Goal: Transaction & Acquisition: Purchase product/service

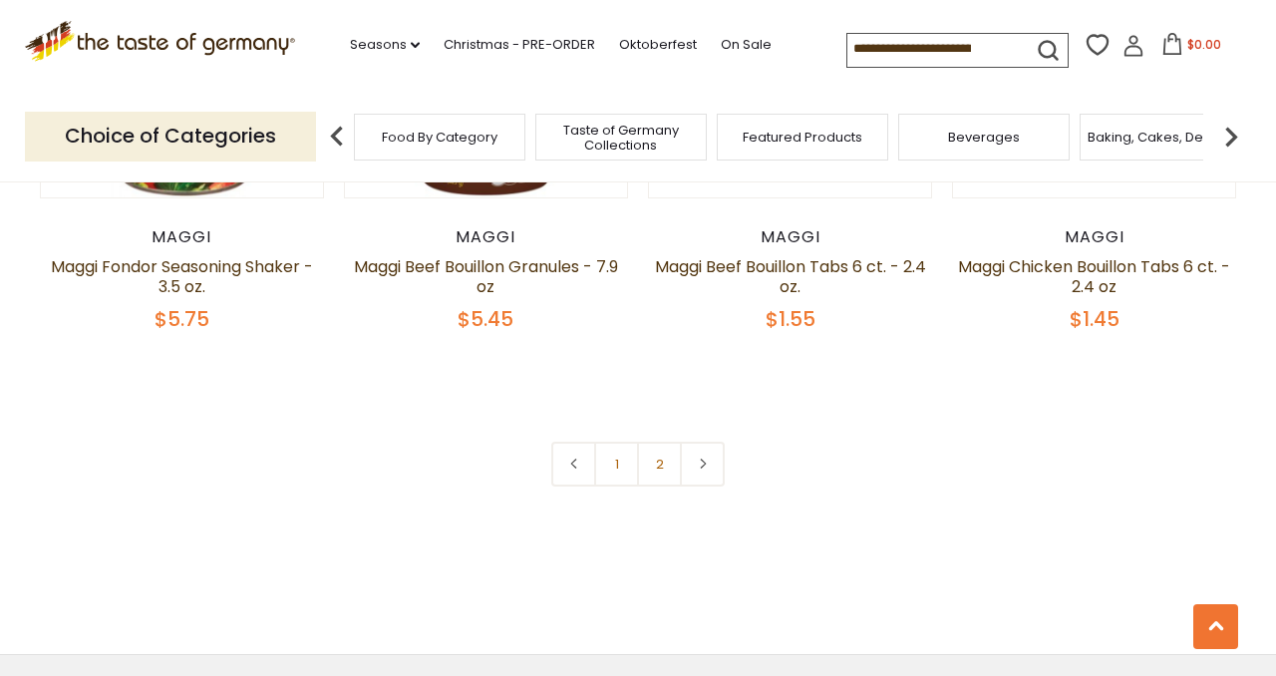
scroll to position [4320, 0]
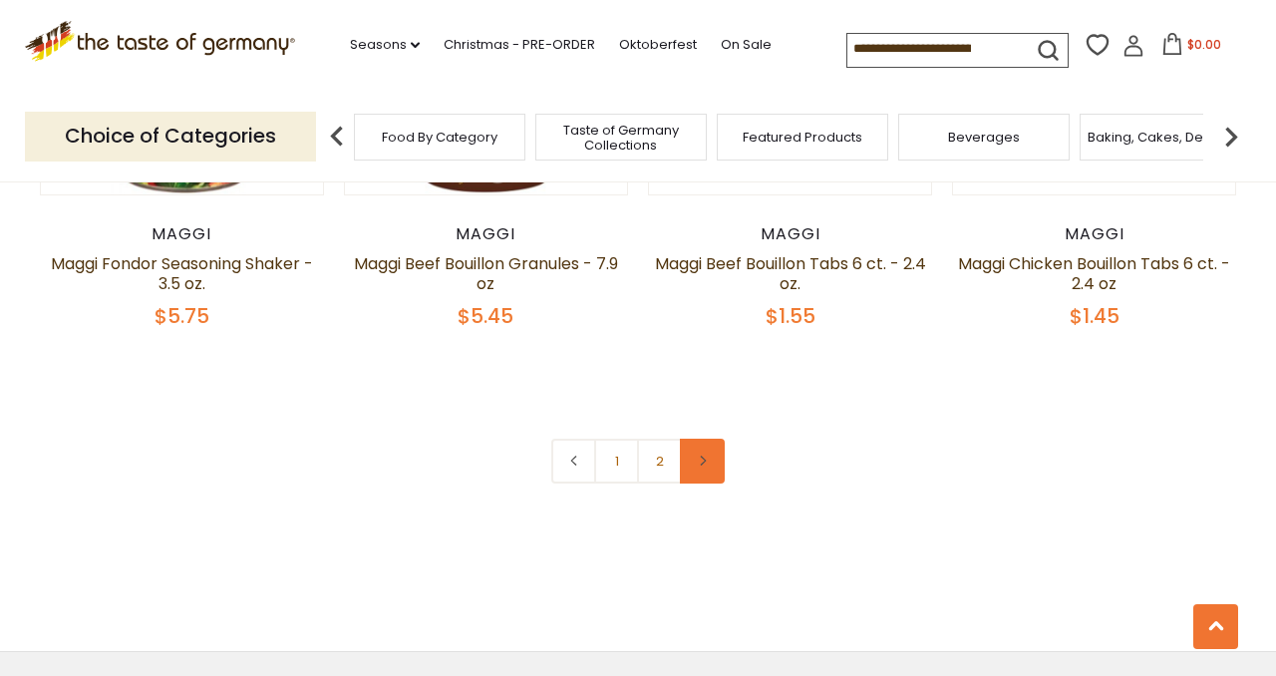
click at [704, 468] on link at bounding box center [702, 461] width 45 height 45
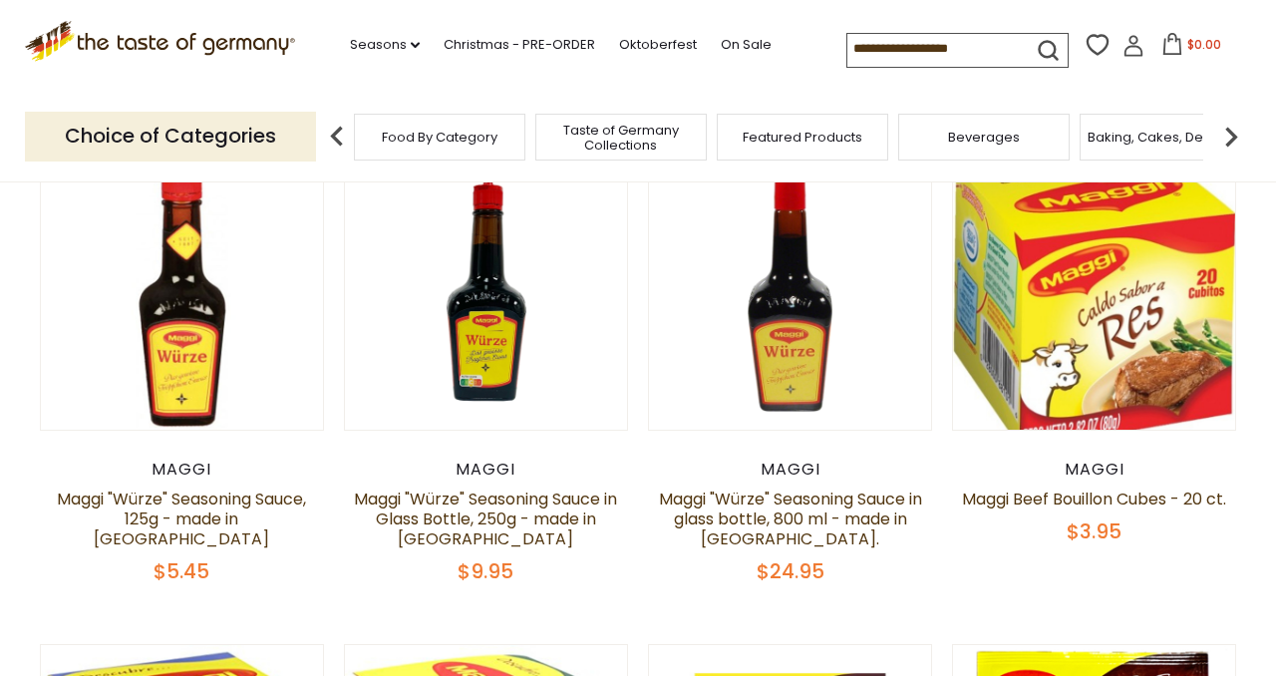
scroll to position [206, 0]
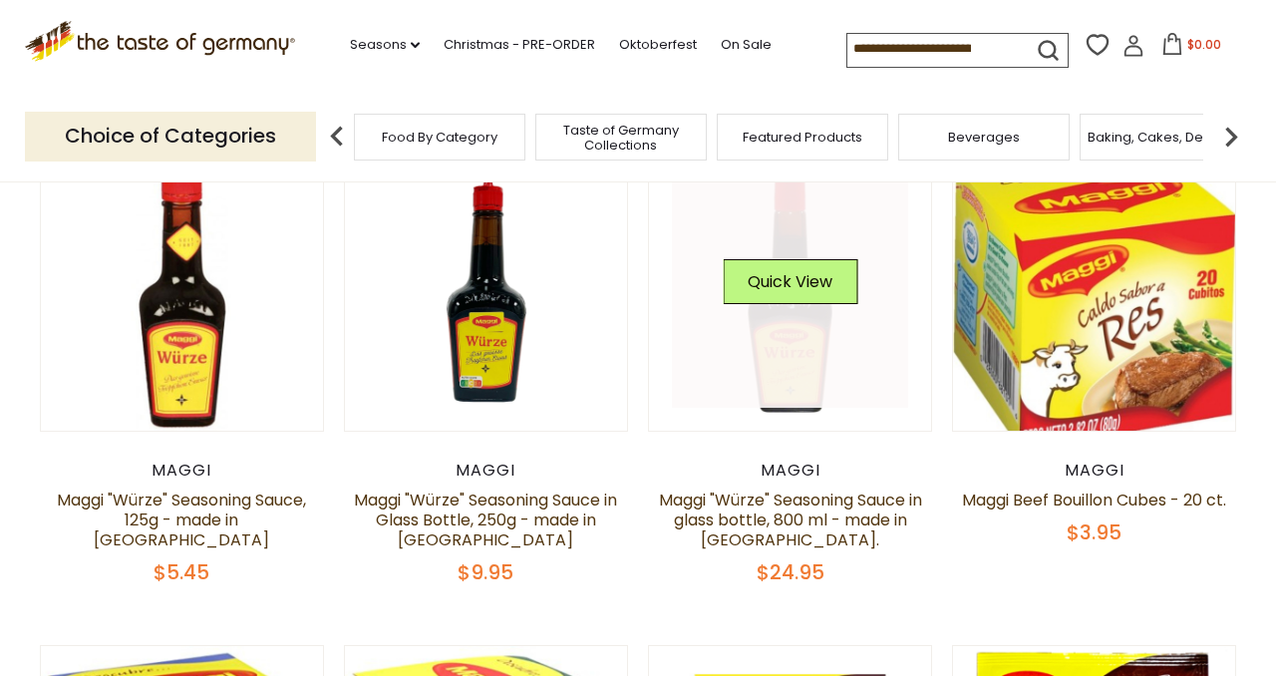
click at [815, 379] on link at bounding box center [790, 288] width 237 height 237
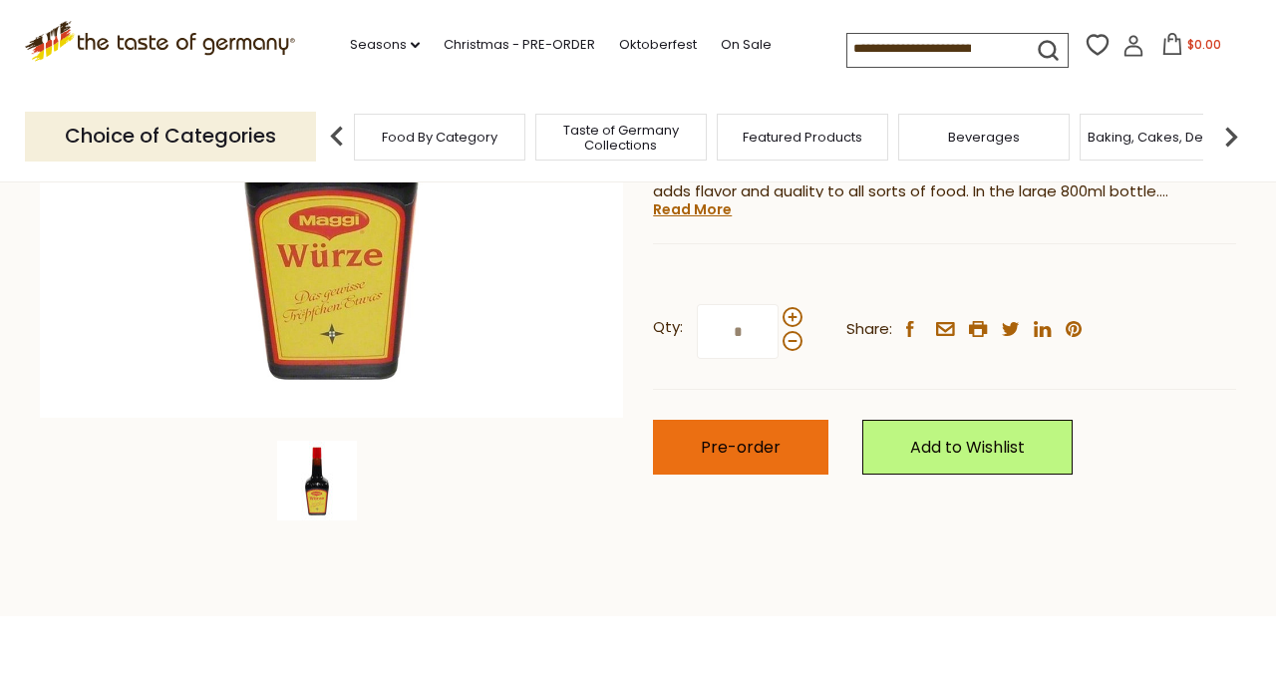
click at [737, 461] on button "Pre-order" at bounding box center [740, 447] width 175 height 55
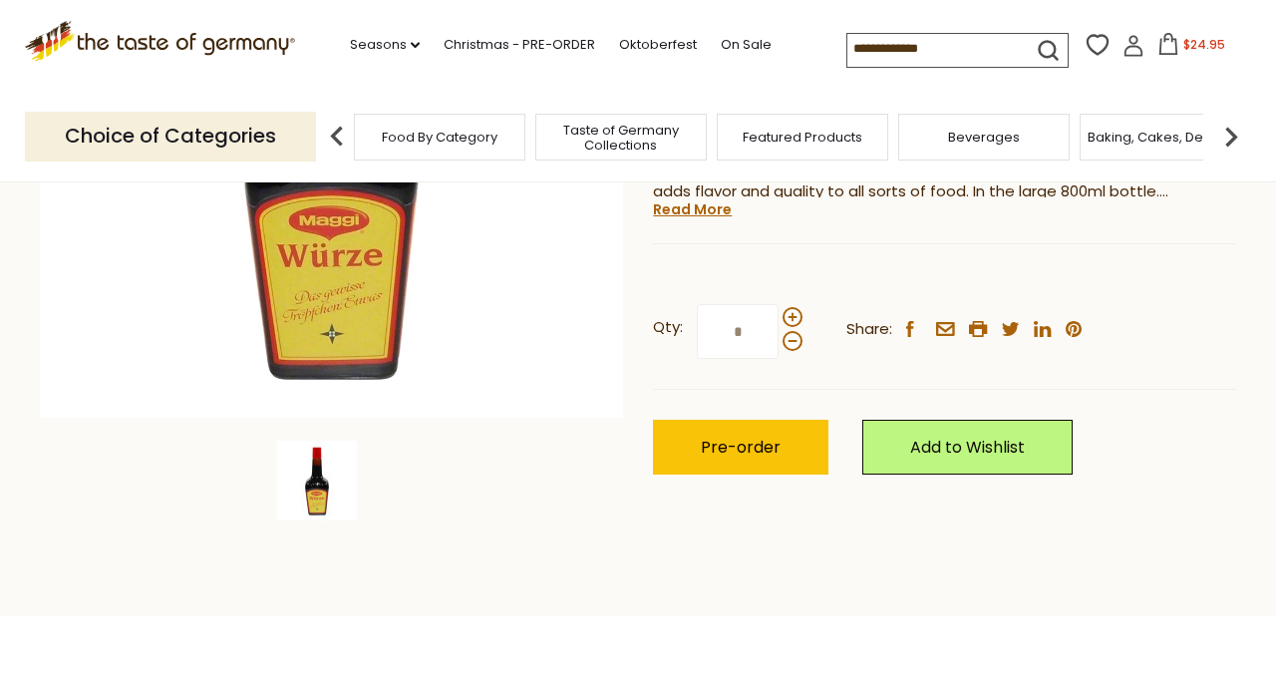
click at [1191, 45] on span "$24.95" at bounding box center [1204, 44] width 42 height 17
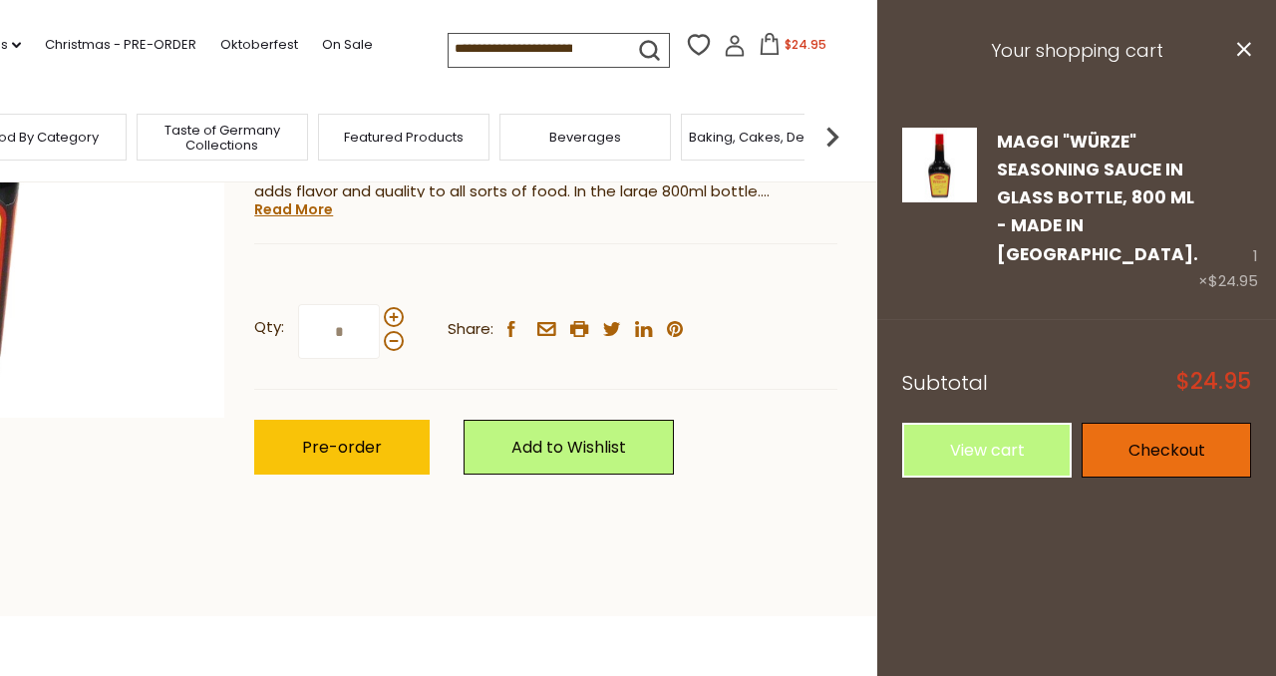
click at [1158, 433] on link "Checkout" at bounding box center [1166, 450] width 169 height 55
